Goal: Task Accomplishment & Management: Manage account settings

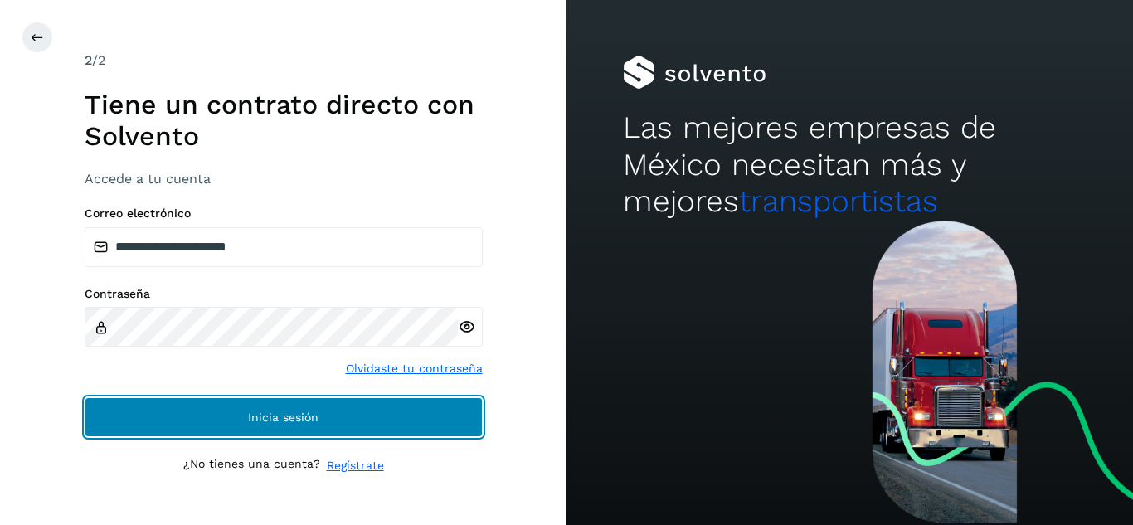
click at [291, 430] on button "Inicia sesión" at bounding box center [284, 417] width 398 height 40
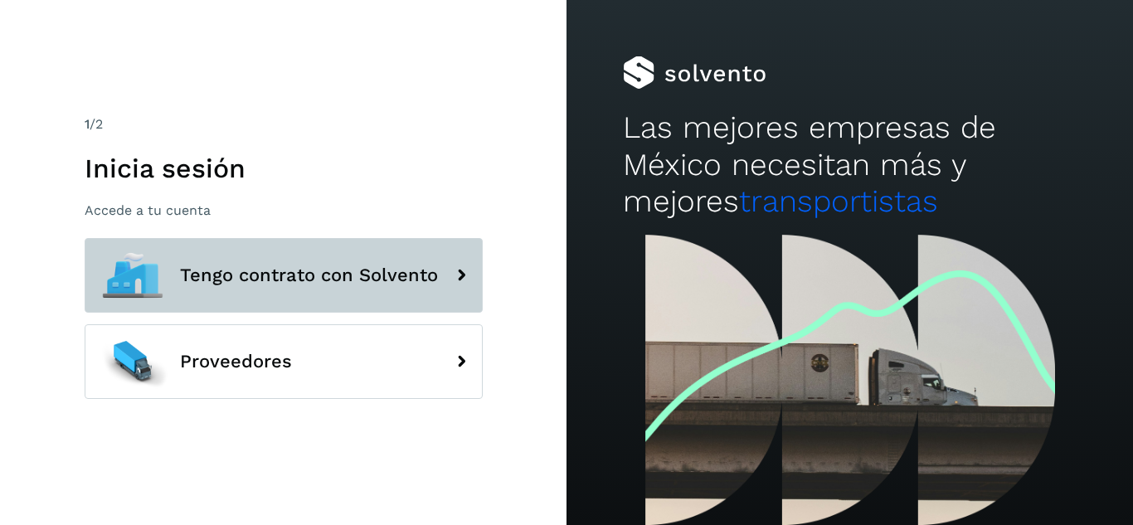
click at [331, 298] on button "Tengo contrato con Solvento" at bounding box center [284, 275] width 398 height 75
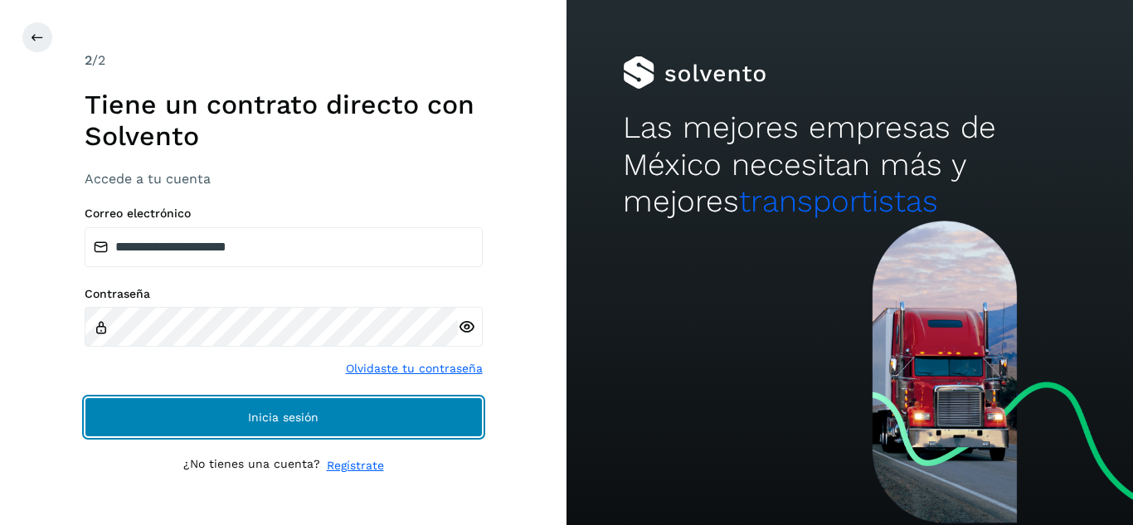
click at [270, 420] on span "Inicia sesión" at bounding box center [283, 417] width 70 height 12
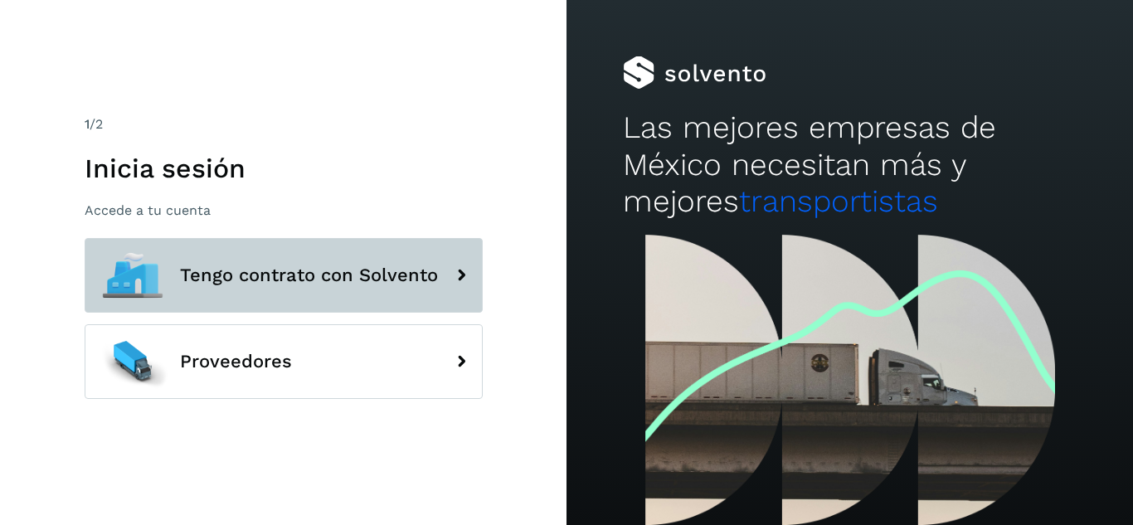
click at [326, 277] on span "Tengo contrato con Solvento" at bounding box center [309, 275] width 258 height 20
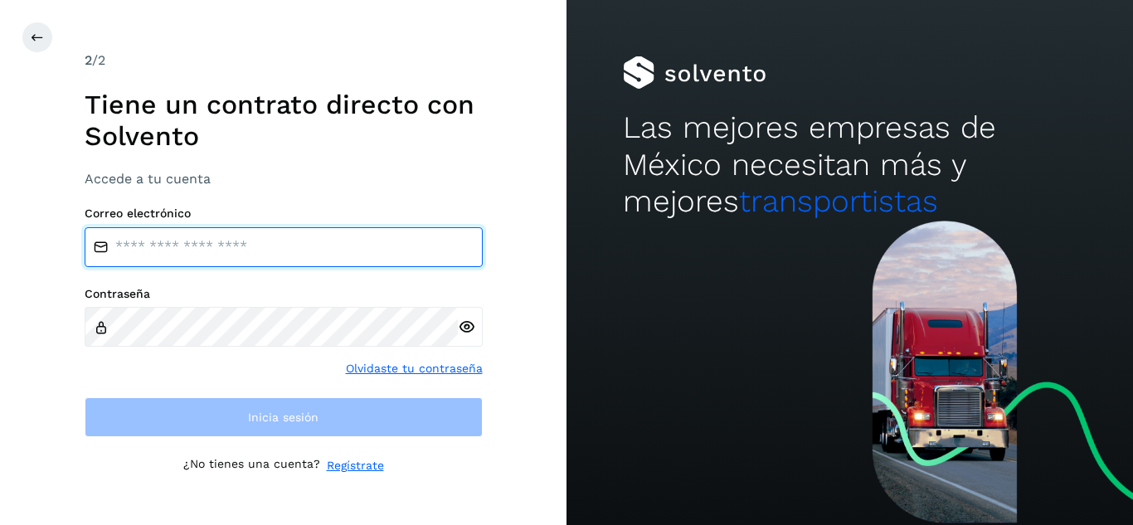
type input "**********"
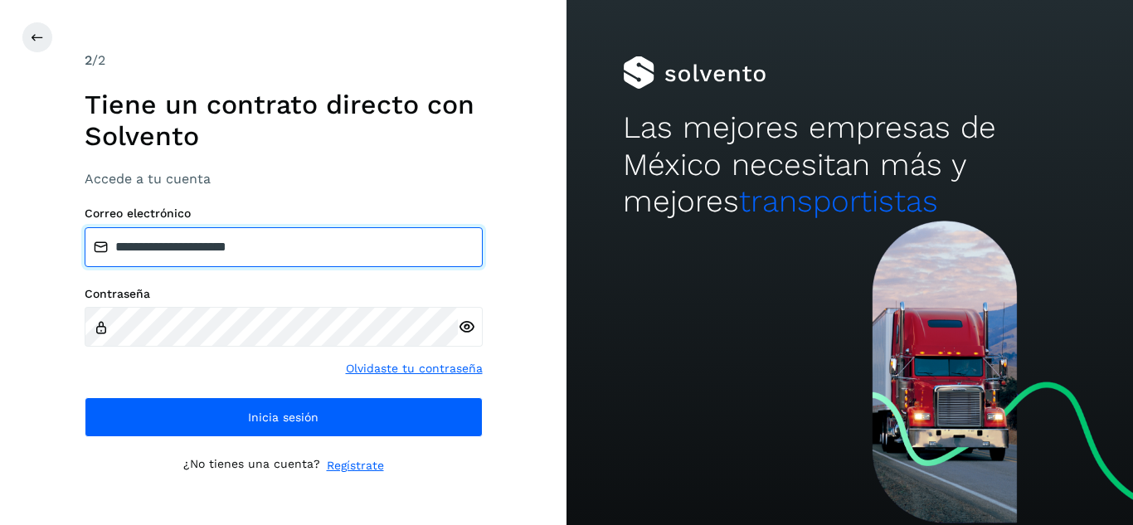
click at [393, 242] on input "**********" at bounding box center [284, 247] width 398 height 40
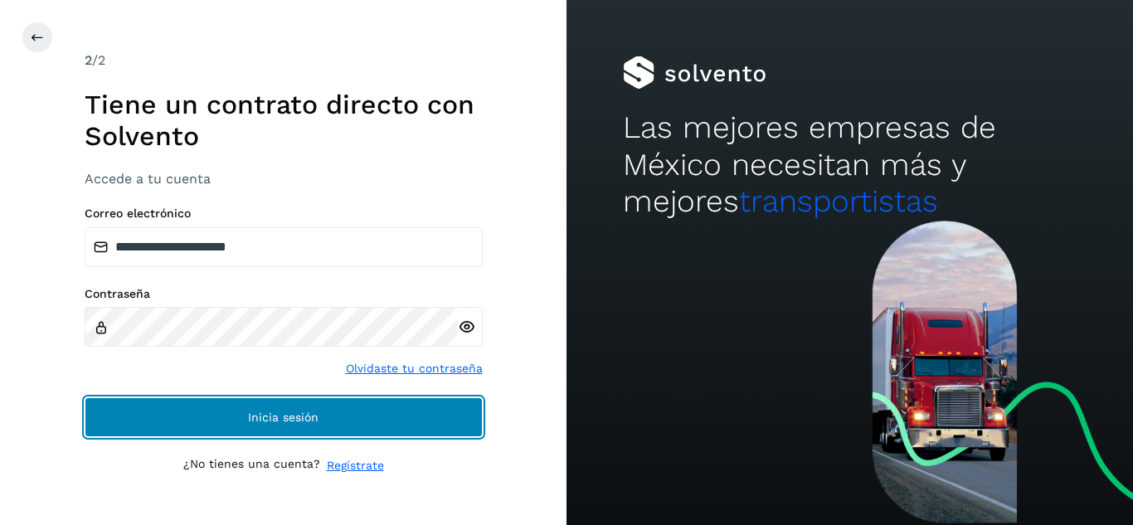
click at [305, 425] on button "Inicia sesión" at bounding box center [284, 417] width 398 height 40
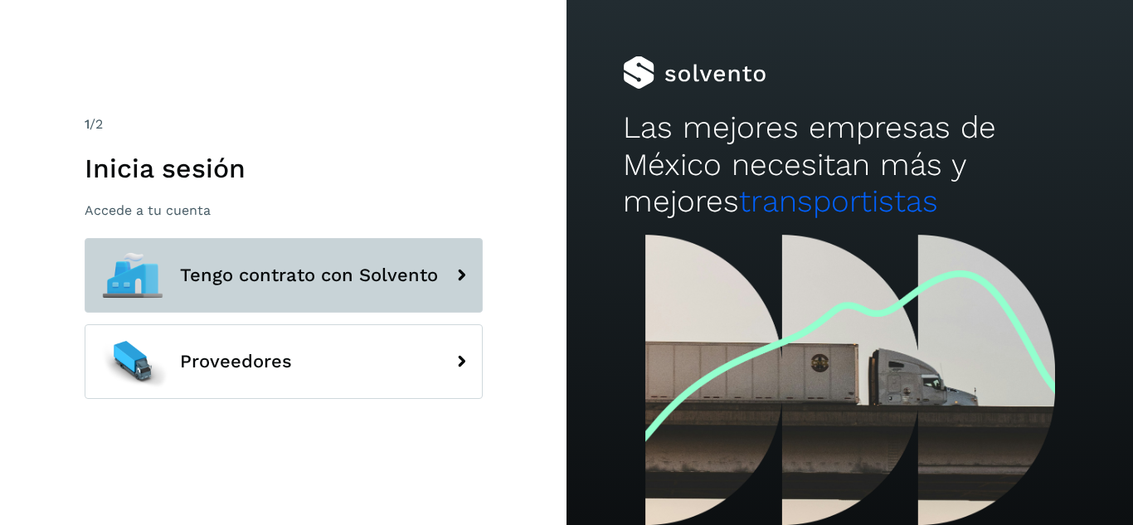
click at [291, 281] on span "Tengo contrato con Solvento" at bounding box center [309, 275] width 258 height 20
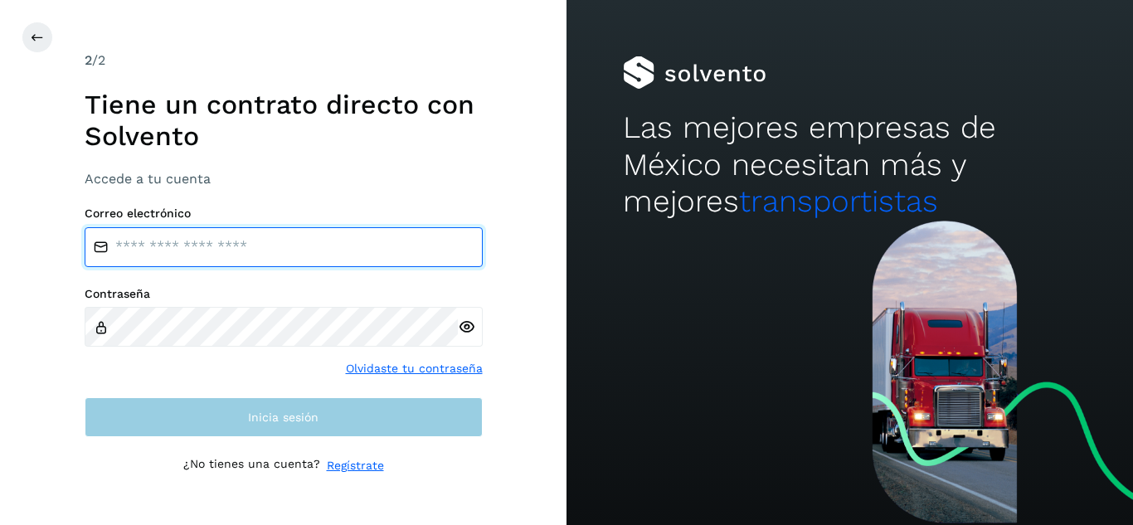
type input "**********"
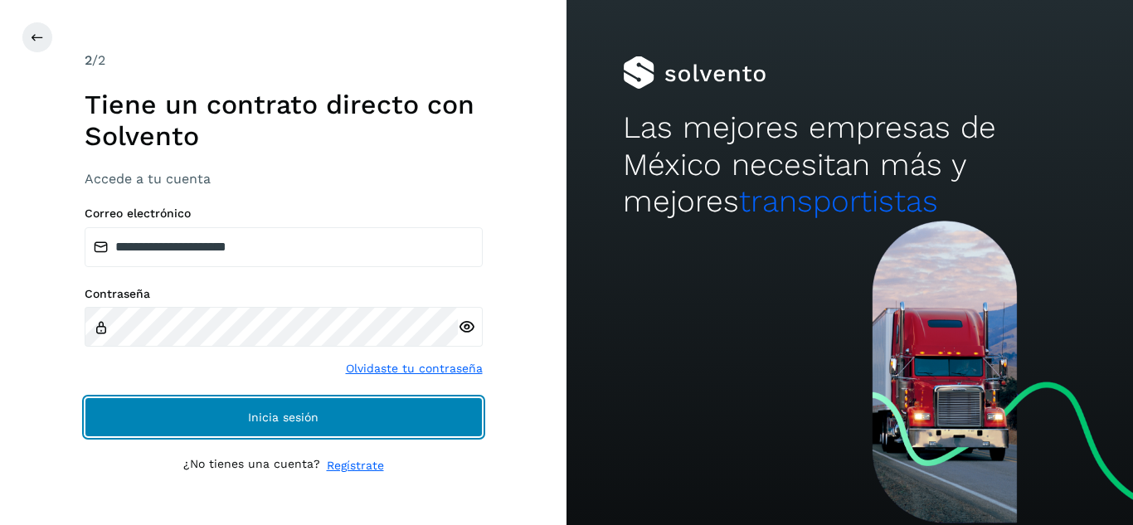
click at [248, 425] on button "Inicia sesión" at bounding box center [284, 417] width 398 height 40
click at [304, 420] on span "Inicia sesión" at bounding box center [283, 417] width 70 height 12
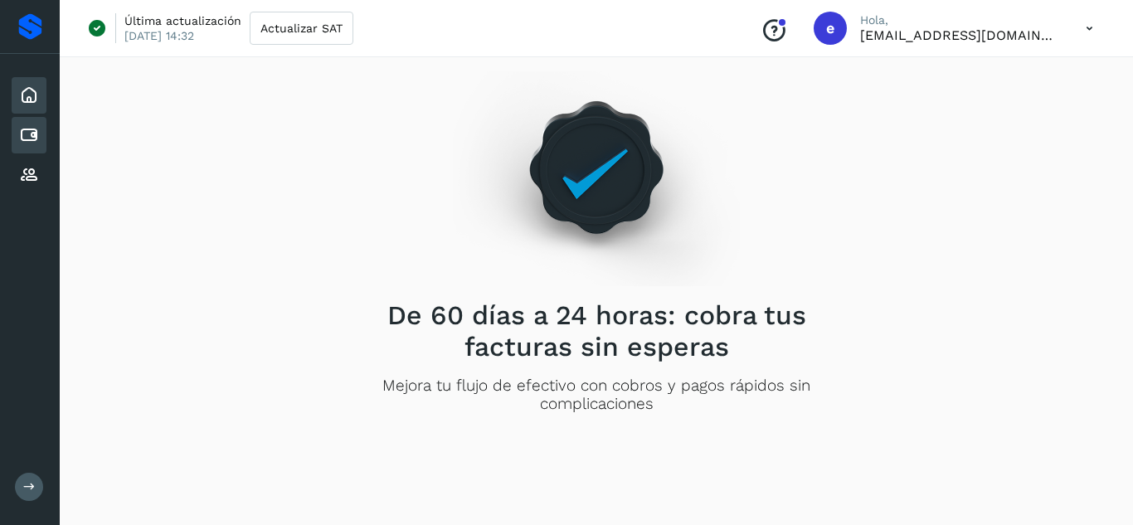
click at [33, 142] on icon at bounding box center [29, 135] width 20 height 20
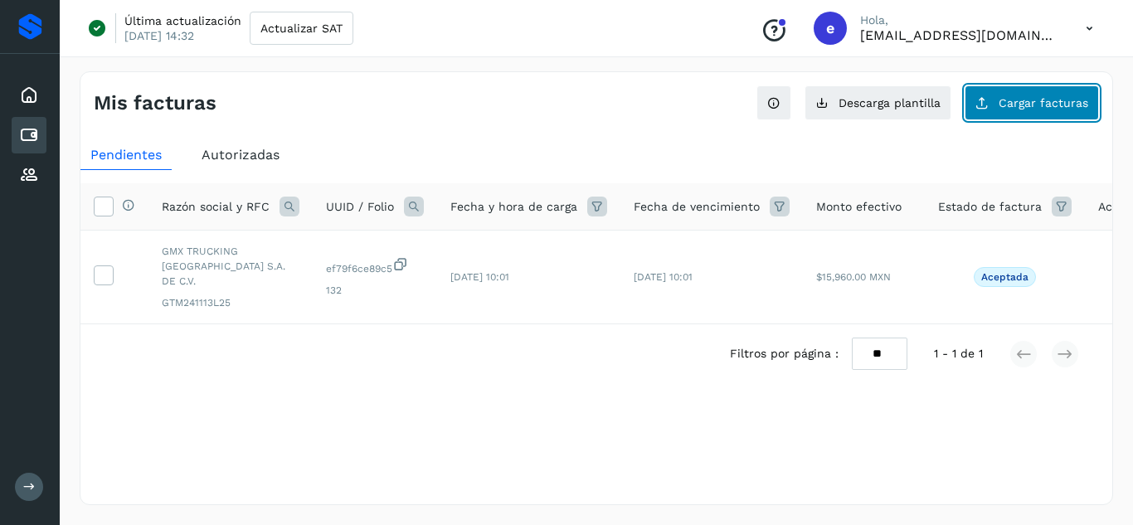
click at [1009, 101] on span "Cargar facturas" at bounding box center [1044, 103] width 90 height 12
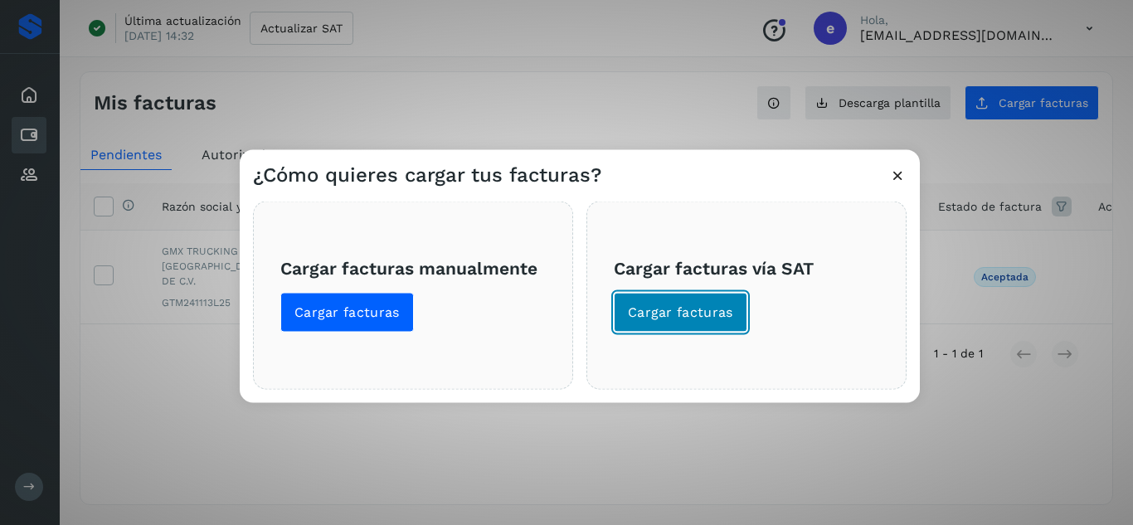
click at [659, 311] on span "Cargar facturas" at bounding box center [680, 312] width 105 height 18
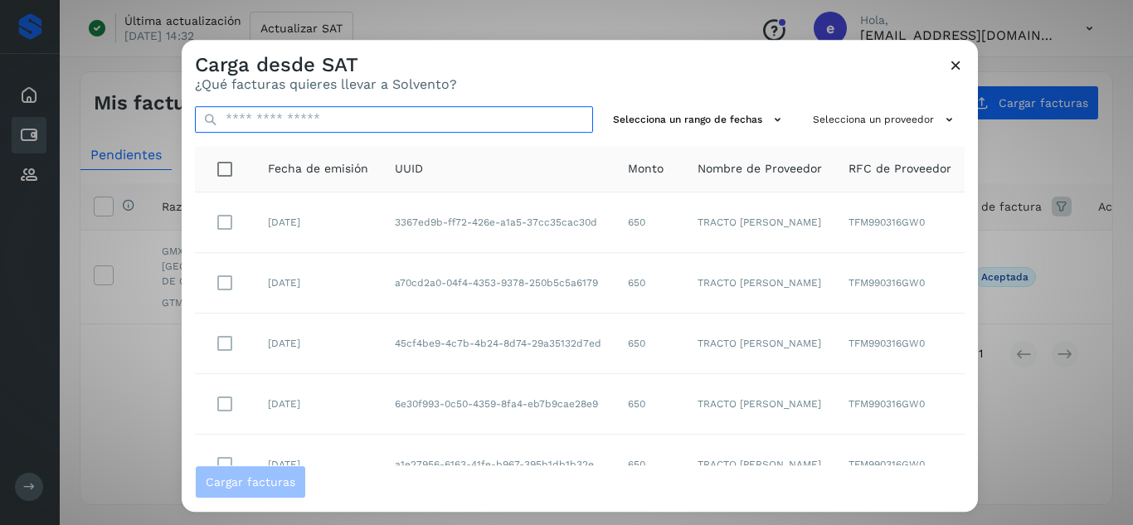
click at [272, 119] on input "text" at bounding box center [394, 119] width 398 height 27
paste input "**********"
type input "**********"
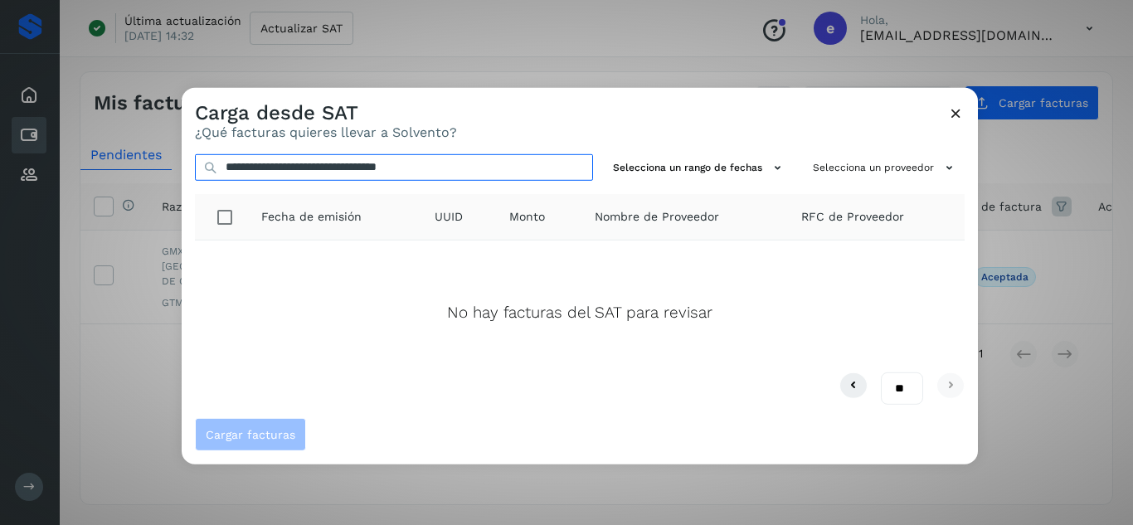
drag, startPoint x: 501, startPoint y: 168, endPoint x: 220, endPoint y: 168, distance: 281.1
click at [220, 168] on input "**********" at bounding box center [394, 166] width 398 height 27
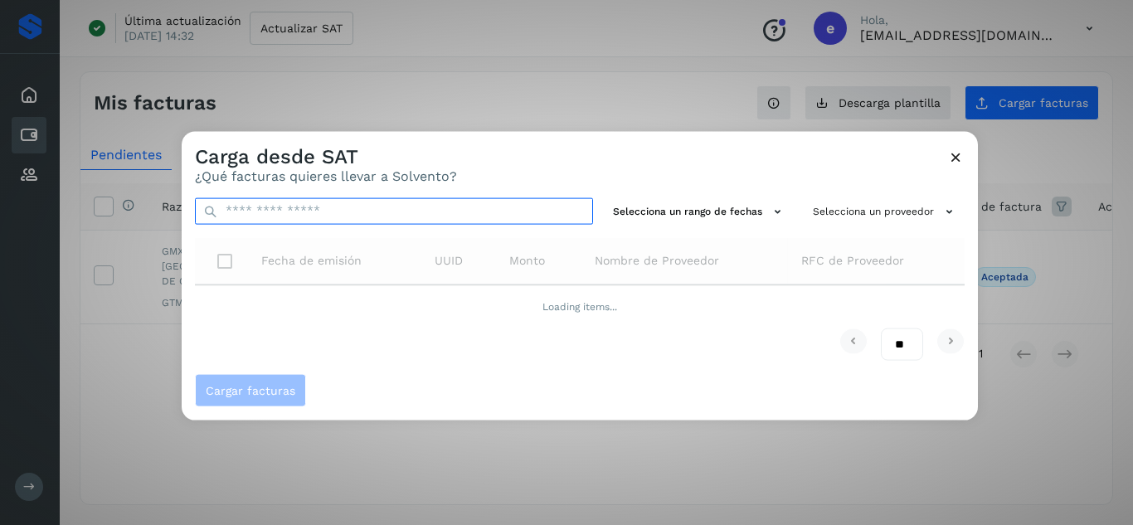
click at [263, 212] on input "text" at bounding box center [394, 210] width 398 height 27
paste input "**********"
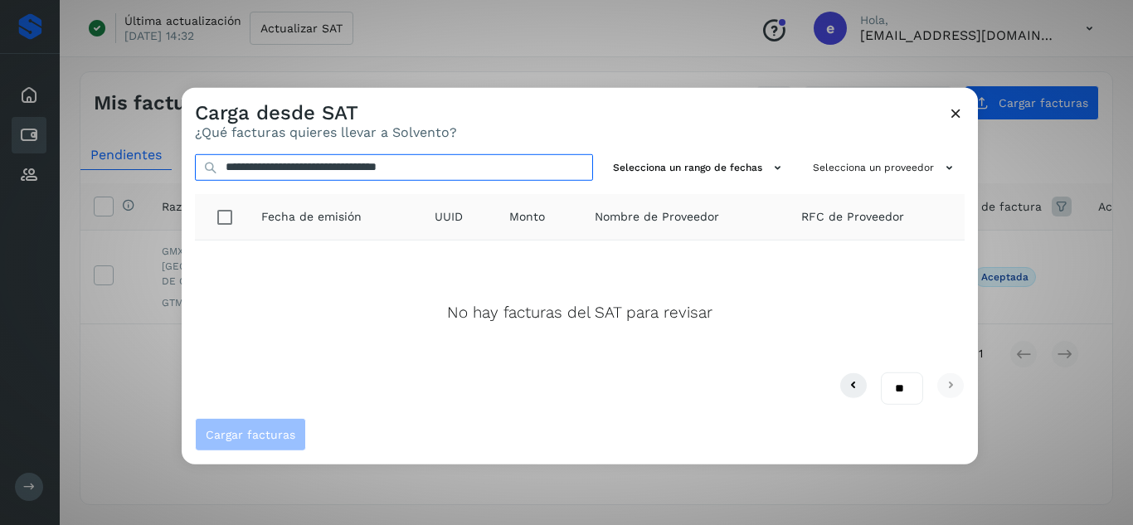
type input "**********"
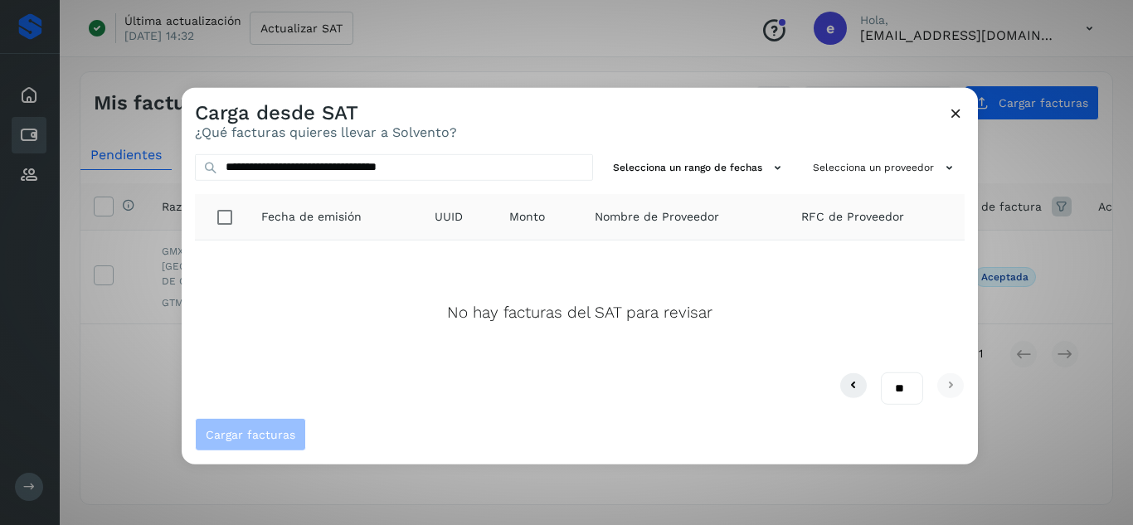
click at [956, 122] on button at bounding box center [955, 114] width 17 height 21
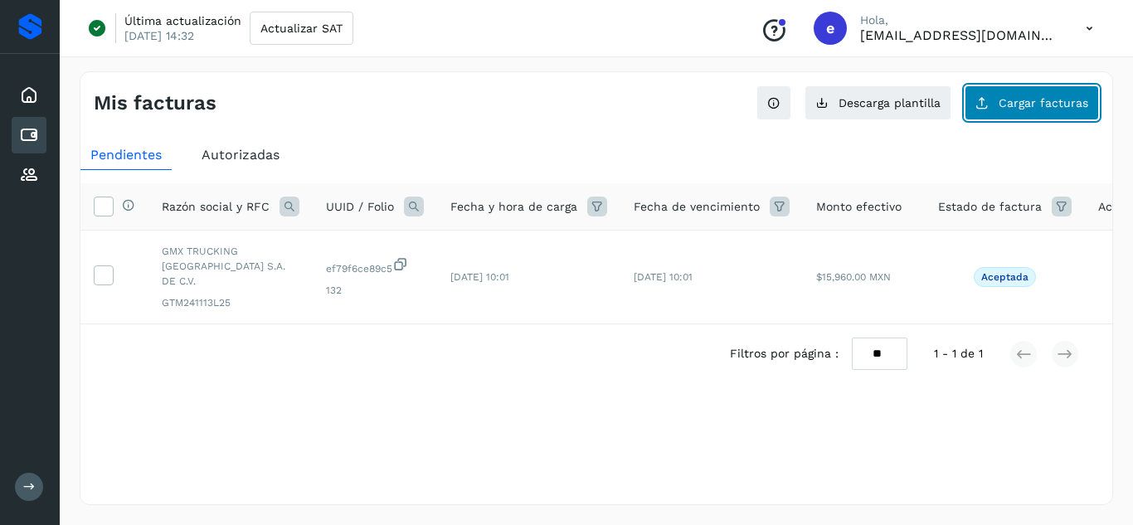
click at [1038, 114] on button "Cargar facturas" at bounding box center [1032, 102] width 134 height 35
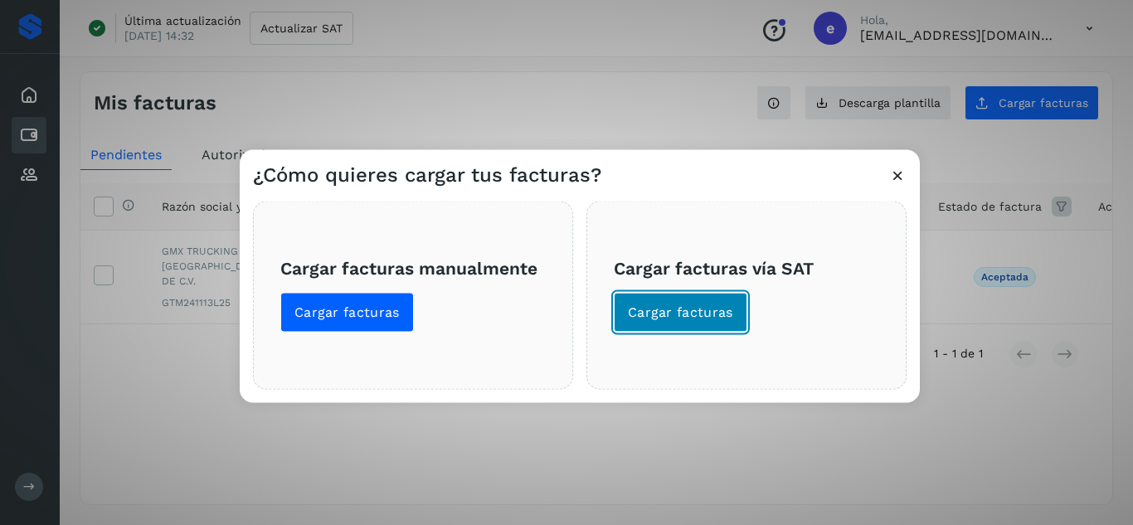
click at [687, 304] on span "Cargar facturas" at bounding box center [680, 312] width 105 height 18
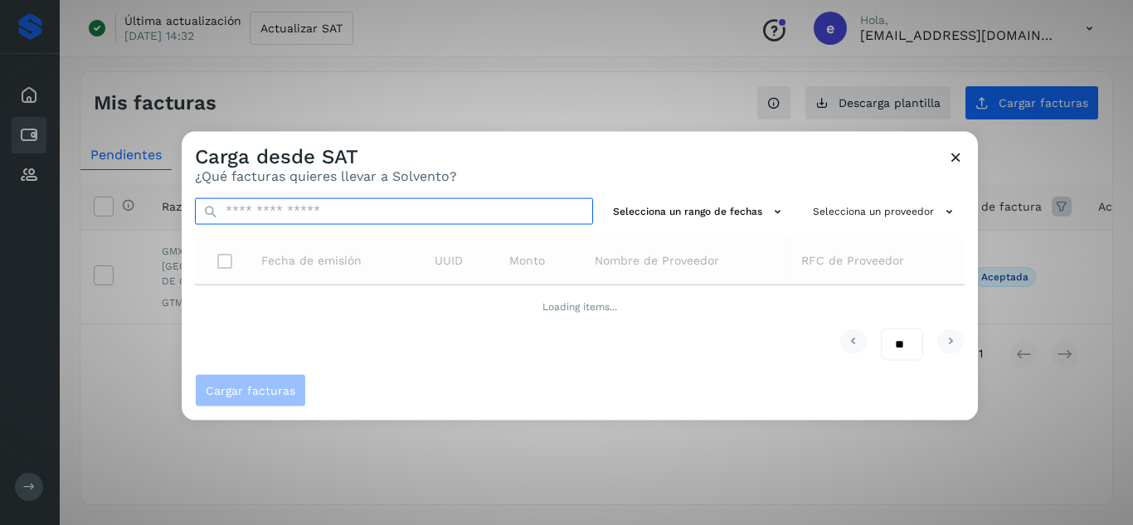
click at [401, 215] on input "text" at bounding box center [394, 210] width 398 height 27
paste input "**********"
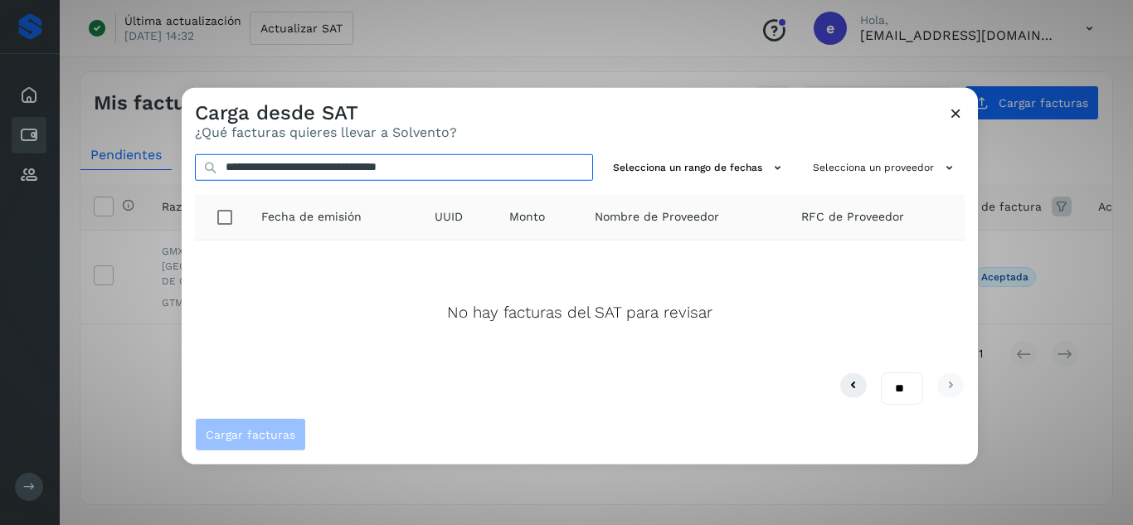
type input "**********"
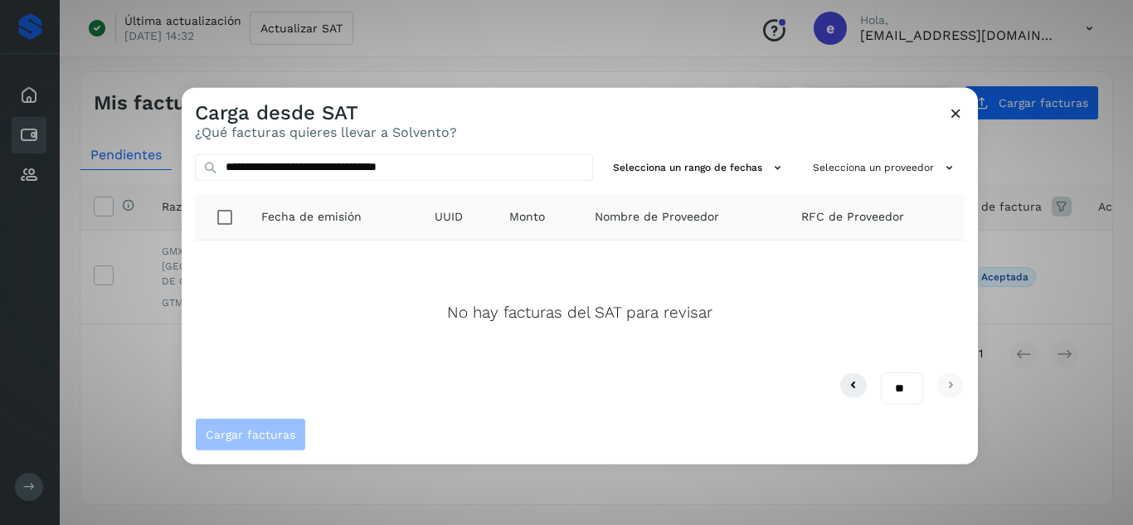
click at [952, 114] on icon at bounding box center [955, 112] width 17 height 17
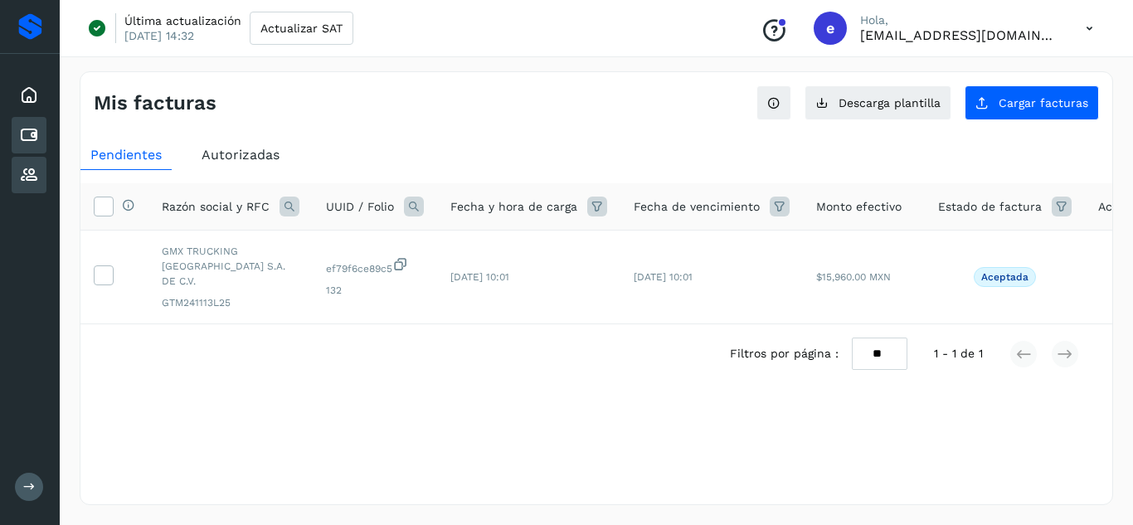
drag, startPoint x: 33, startPoint y: 170, endPoint x: 45, endPoint y: 169, distance: 11.6
click at [33, 170] on icon at bounding box center [29, 175] width 20 height 20
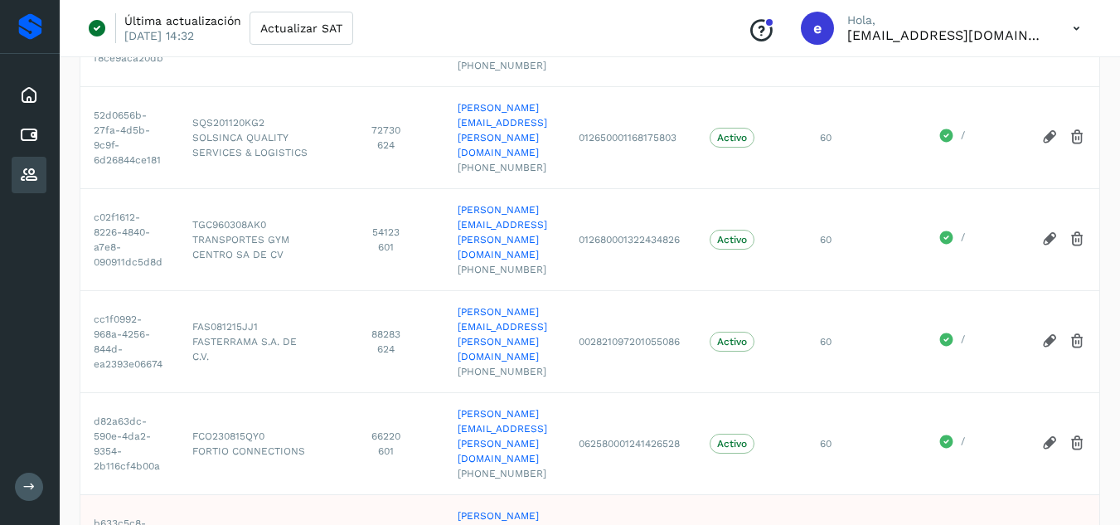
scroll to position [498, 0]
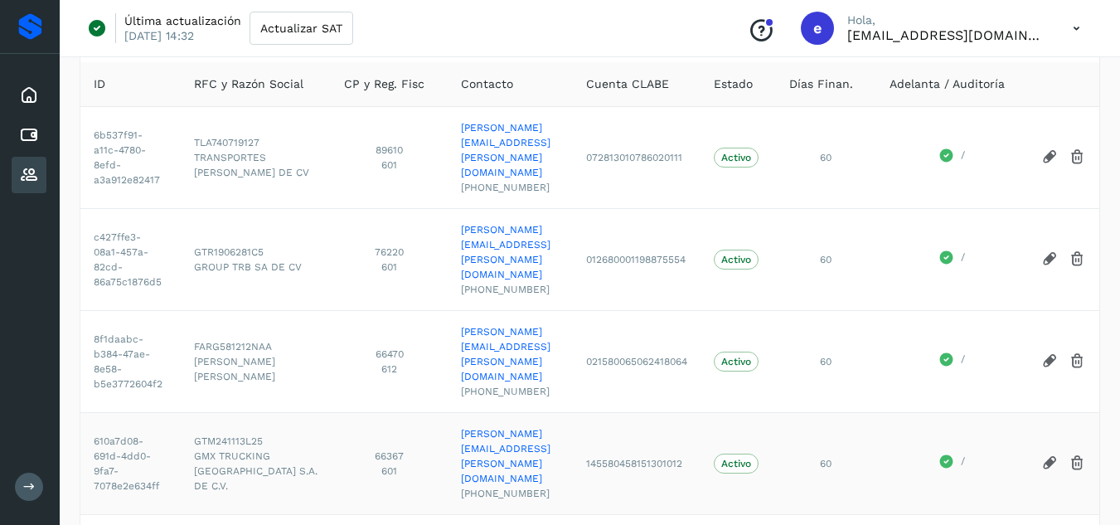
scroll to position [164, 0]
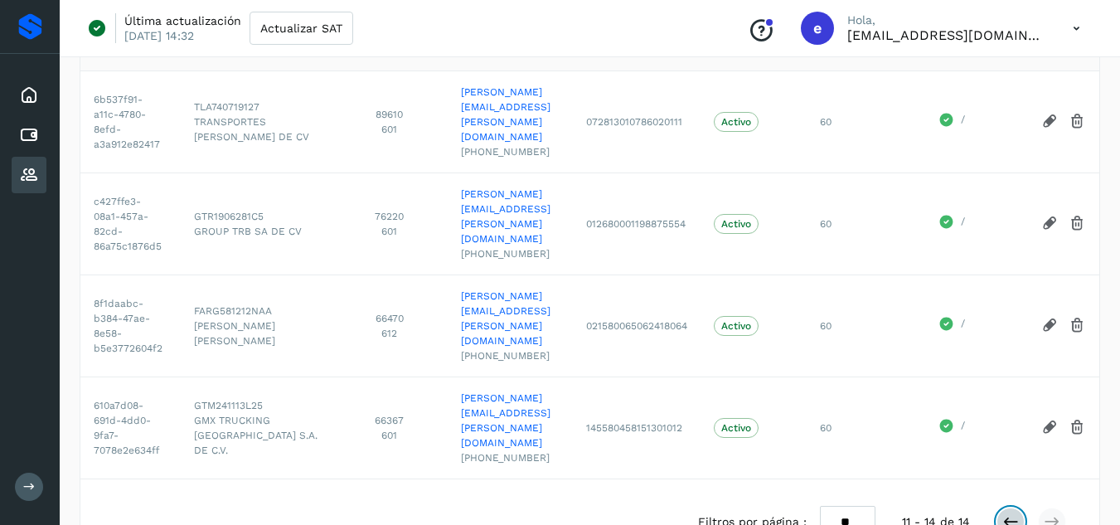
click at [1008, 513] on icon at bounding box center [1011, 521] width 17 height 17
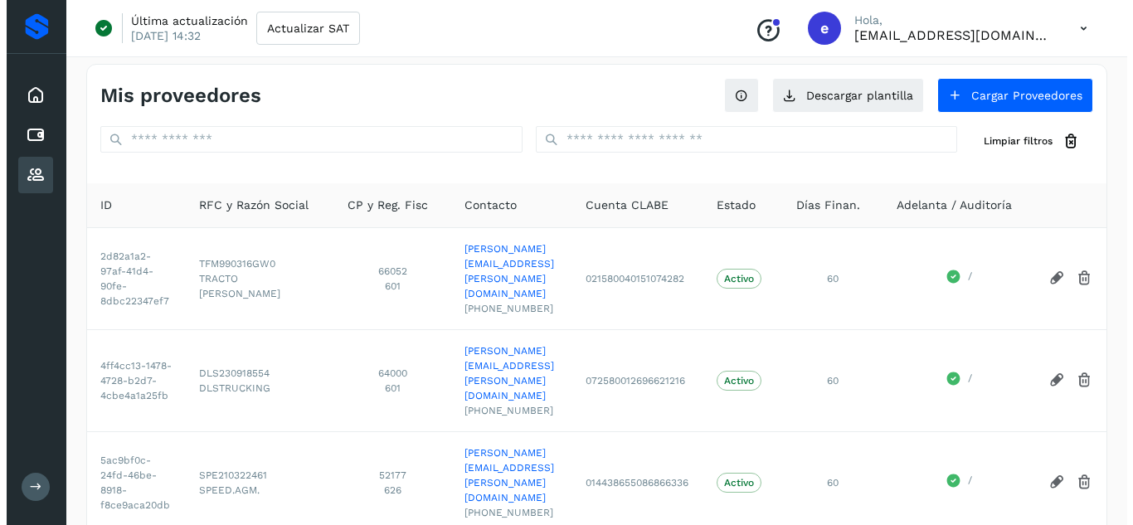
scroll to position [0, 0]
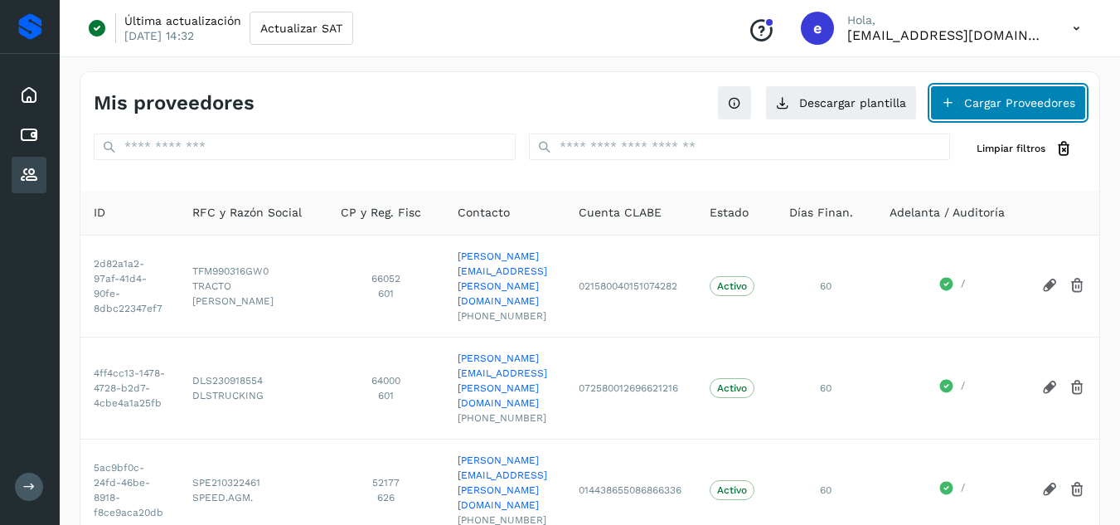
click at [985, 107] on button "Cargar Proveedores" at bounding box center [1009, 102] width 156 height 35
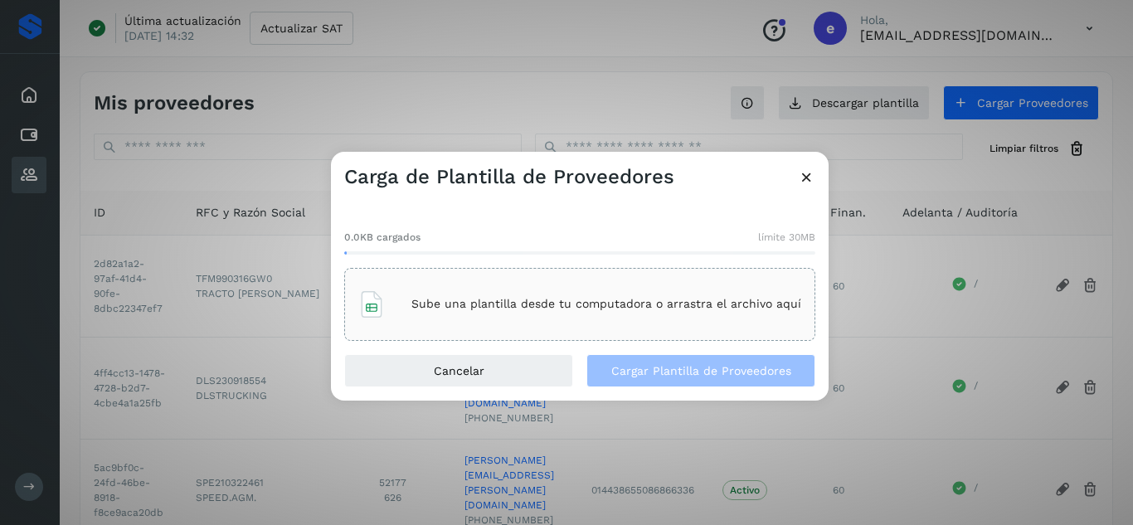
drag, startPoint x: 807, startPoint y: 171, endPoint x: 999, endPoint y: 66, distance: 218.2
click at [807, 172] on icon at bounding box center [806, 176] width 17 height 17
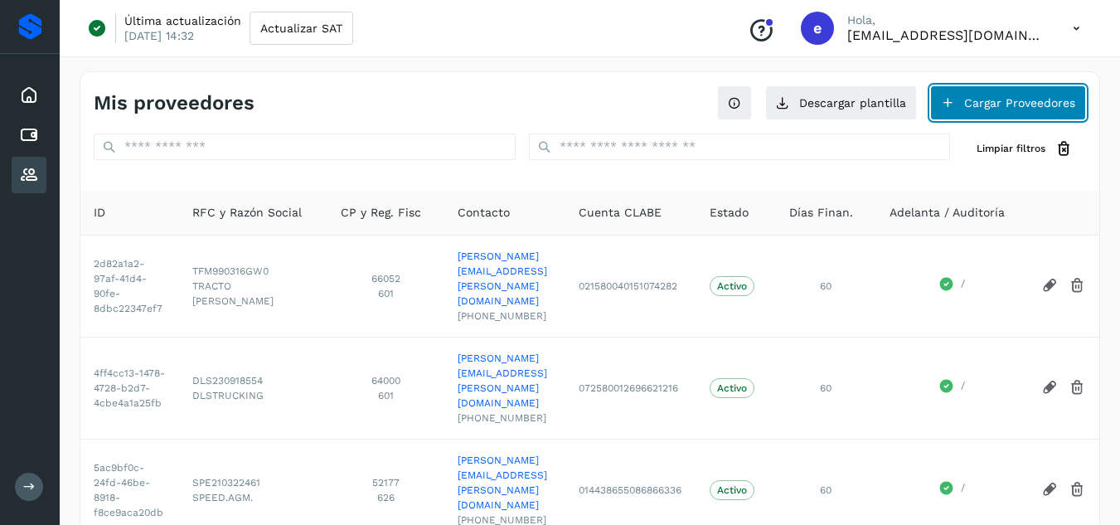
click at [958, 117] on button "Cargar Proveedores" at bounding box center [1009, 102] width 156 height 35
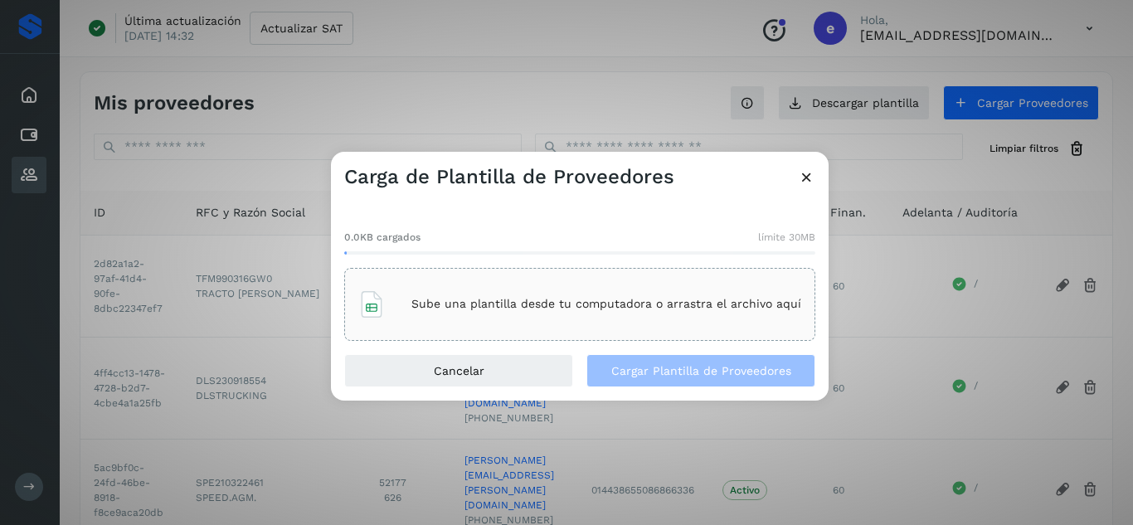
click at [513, 309] on p "Sube una plantilla desde tu computadora o arrastra el archivo aquí" at bounding box center [606, 304] width 390 height 14
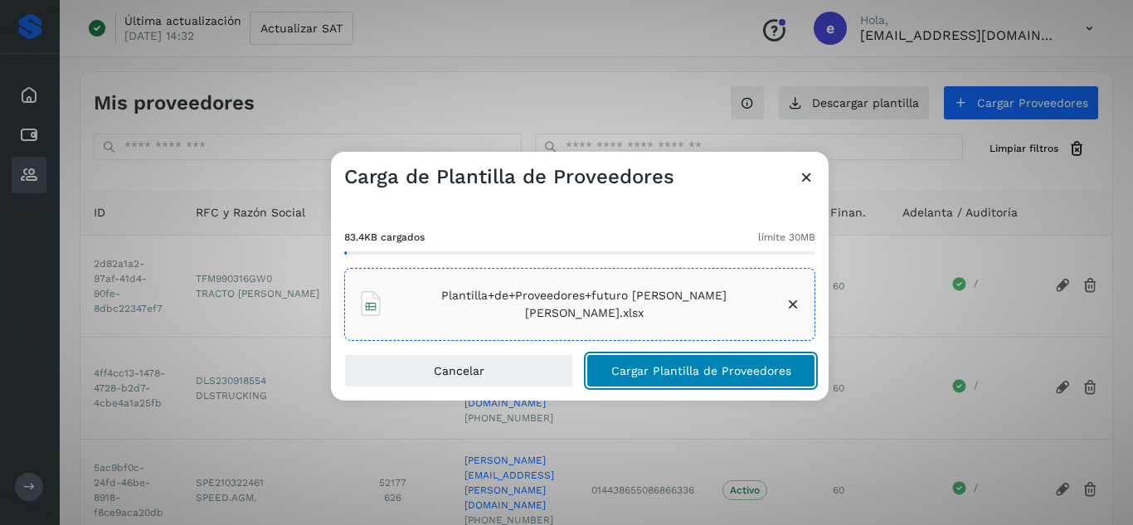
click at [651, 365] on span "Cargar Plantilla de Proveedores" at bounding box center [701, 371] width 180 height 12
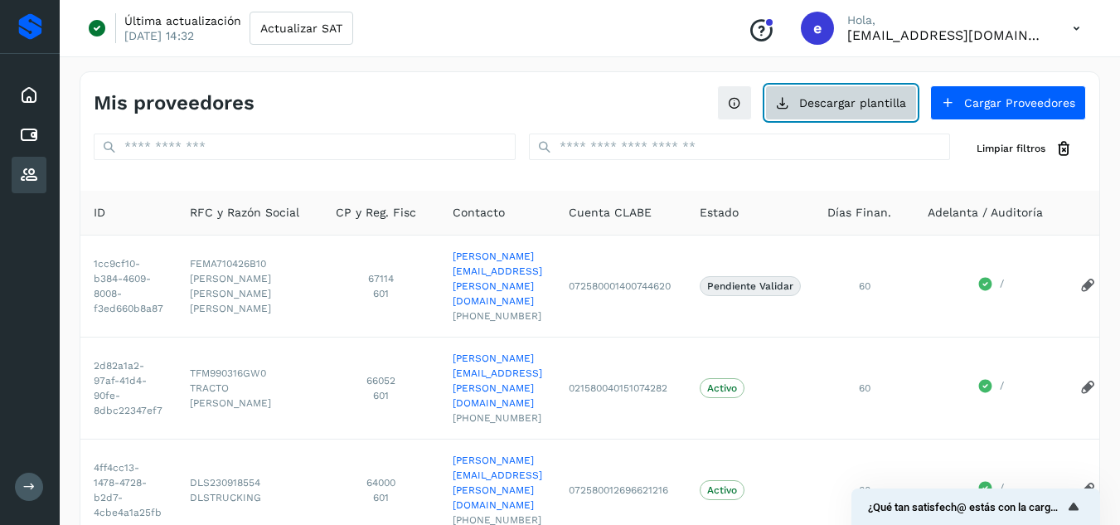
click at [872, 109] on button "Descargar plantilla" at bounding box center [841, 102] width 152 height 35
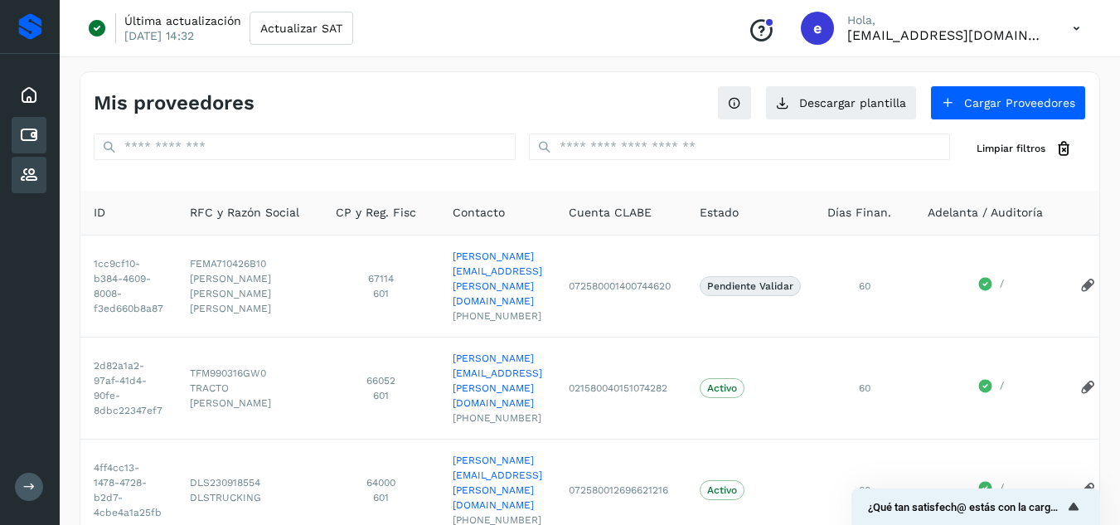
click at [25, 126] on icon at bounding box center [29, 135] width 20 height 20
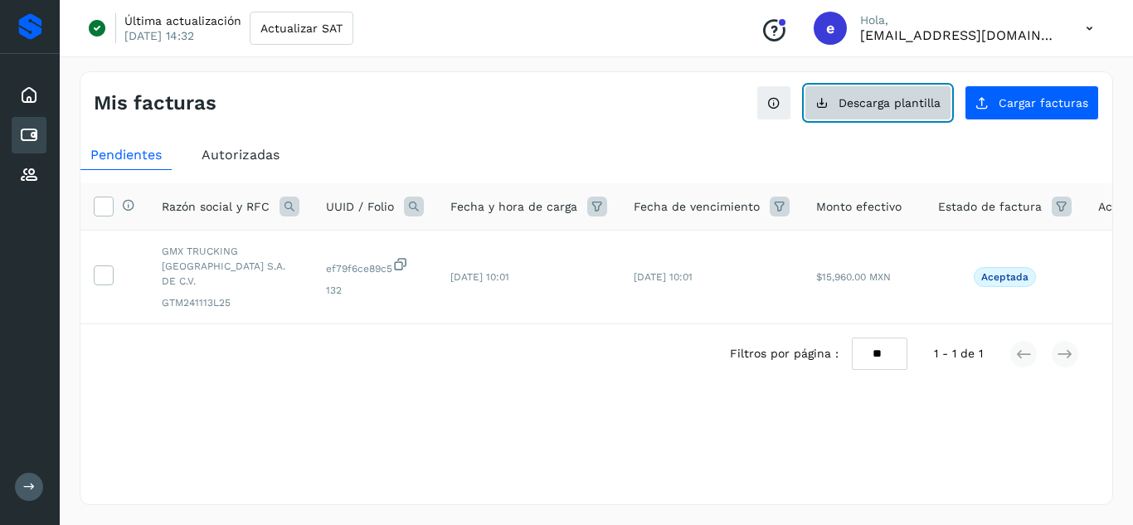
click at [919, 102] on span "Descarga plantilla" at bounding box center [889, 103] width 102 height 12
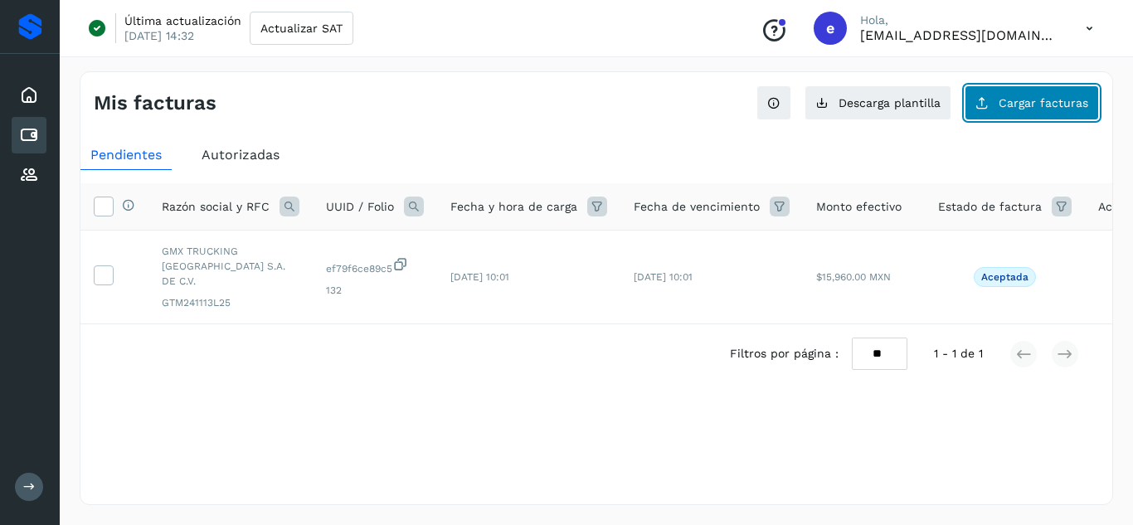
click at [1012, 100] on span "Cargar facturas" at bounding box center [1044, 103] width 90 height 12
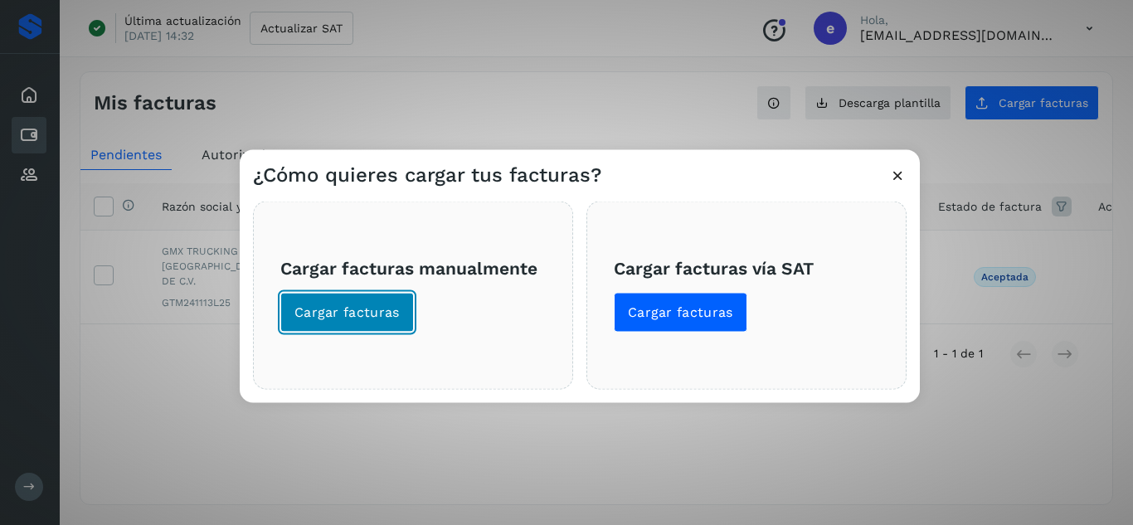
click at [369, 309] on span "Cargar facturas" at bounding box center [346, 312] width 105 height 18
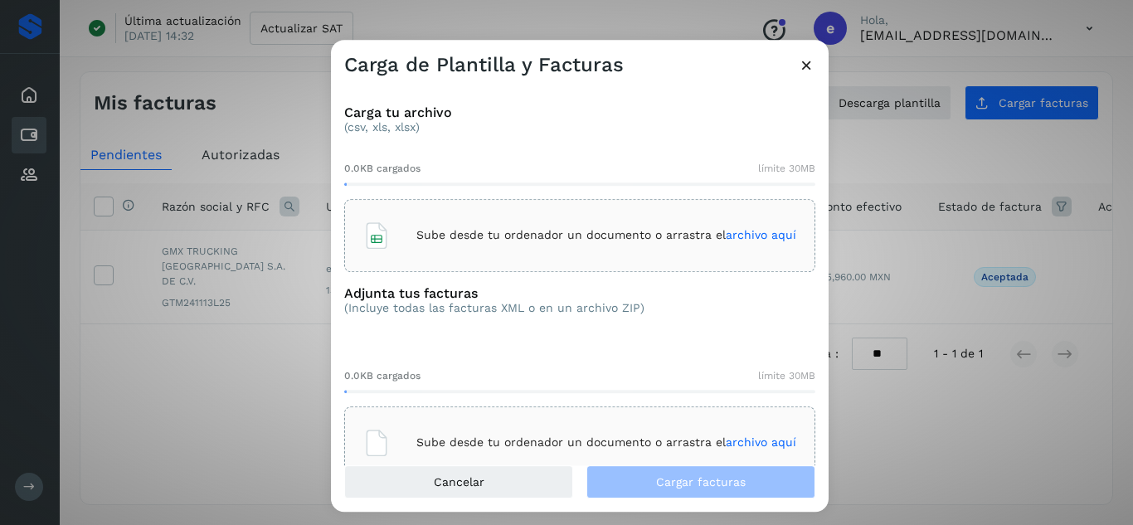
scroll to position [40, 0]
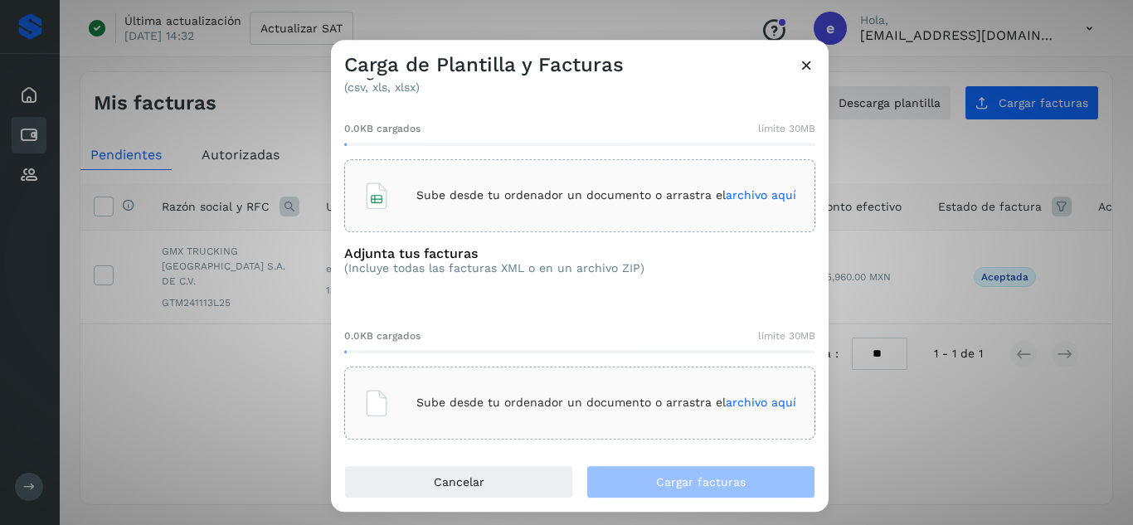
click at [541, 410] on p "Sube desde tu ordenador un documento o arrastra el archivo aquí" at bounding box center [606, 403] width 380 height 14
click at [622, 202] on p "Sube desde tu ordenador un documento o arrastra el archivo aquí" at bounding box center [606, 195] width 380 height 14
click at [632, 93] on p "(csv, xls, xlsx)" at bounding box center [579, 87] width 471 height 14
click at [549, 398] on p "Sube desde tu ordenador un documento o arrastra el archivo aquí" at bounding box center [606, 403] width 380 height 14
click at [528, 408] on p "Sube desde tu ordenador un documento o arrastra el archivo aquí" at bounding box center [606, 403] width 380 height 14
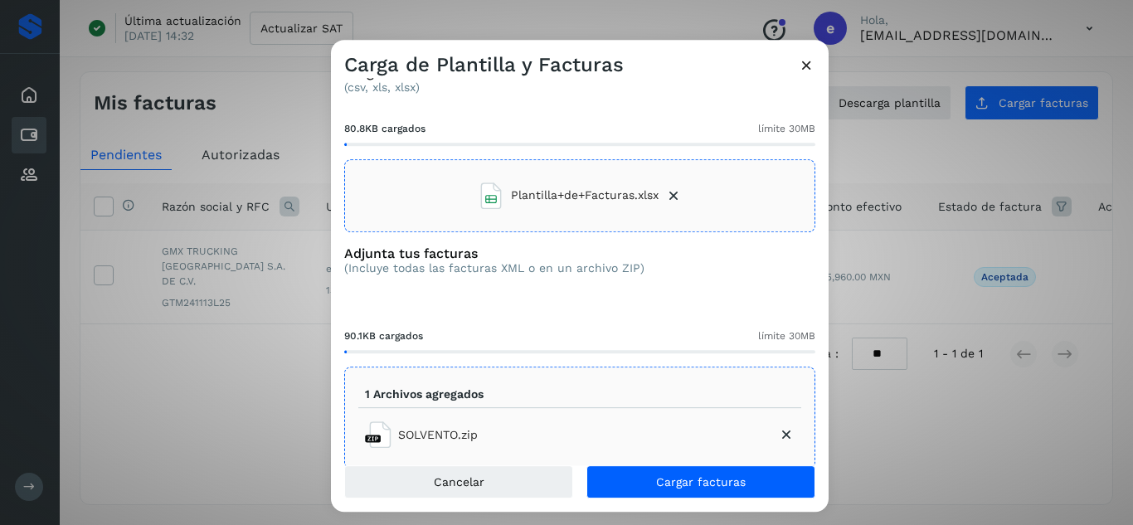
scroll to position [70, 0]
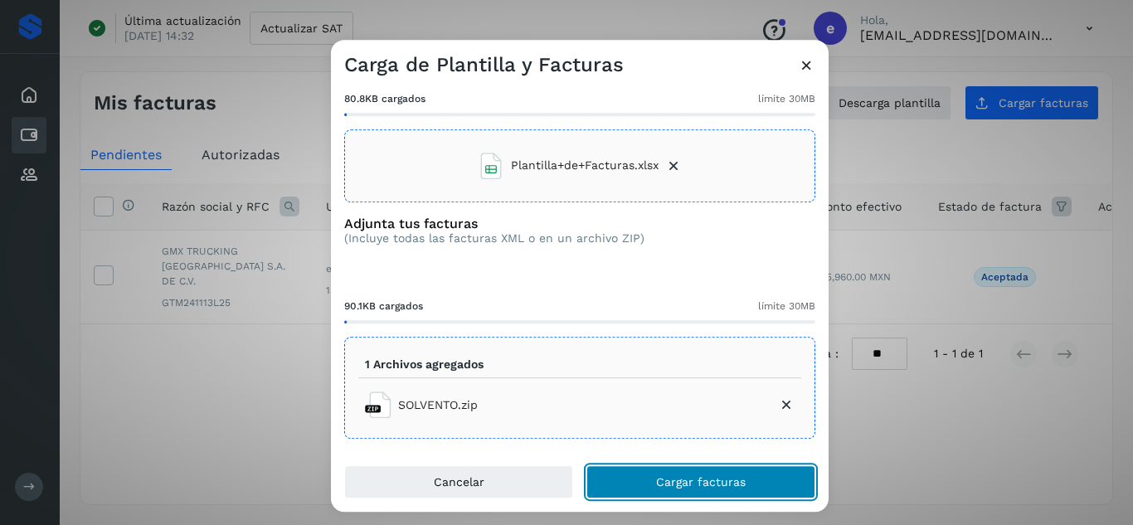
click at [709, 484] on span "Cargar facturas" at bounding box center [701, 482] width 90 height 12
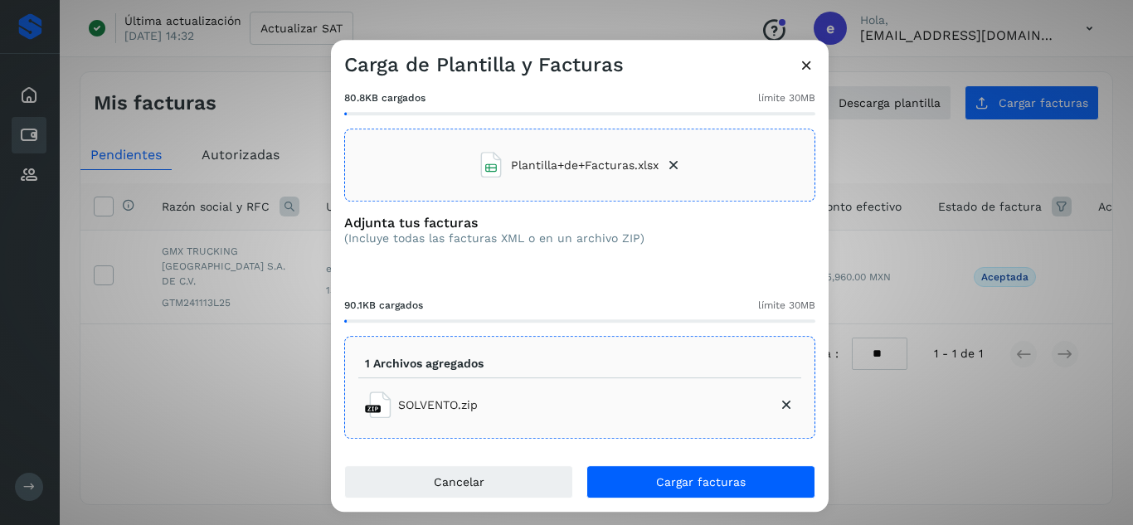
scroll to position [0, 0]
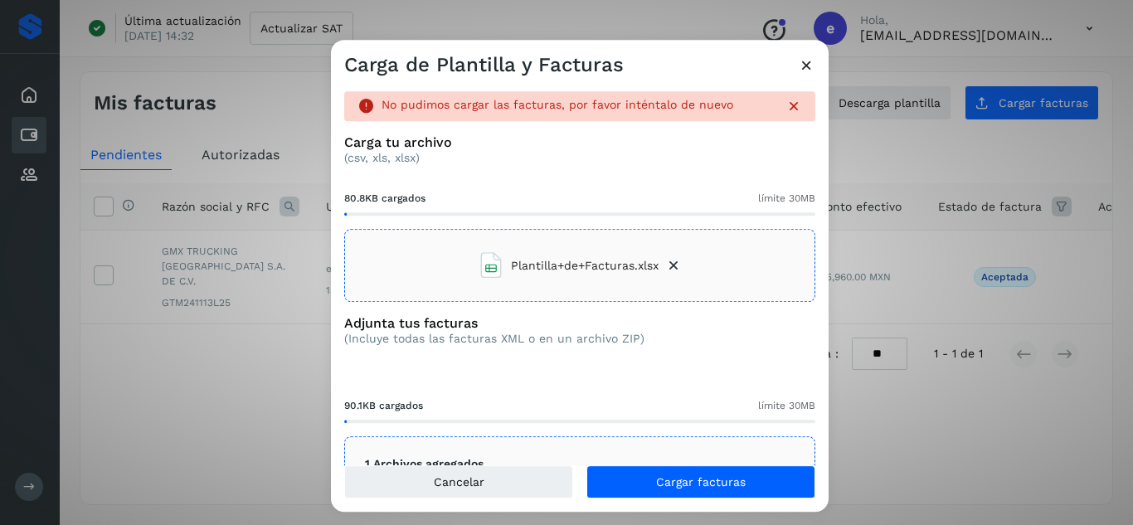
click at [799, 70] on icon at bounding box center [806, 64] width 17 height 17
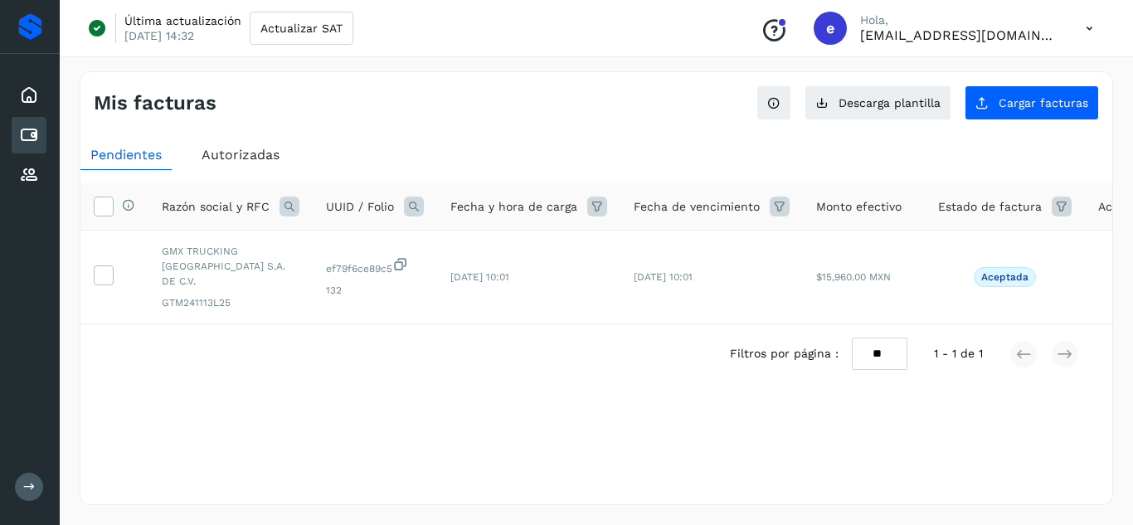
click at [628, 386] on div "Selecciona una fecha" at bounding box center [596, 396] width 1032 height 27
